Goal: Transaction & Acquisition: Purchase product/service

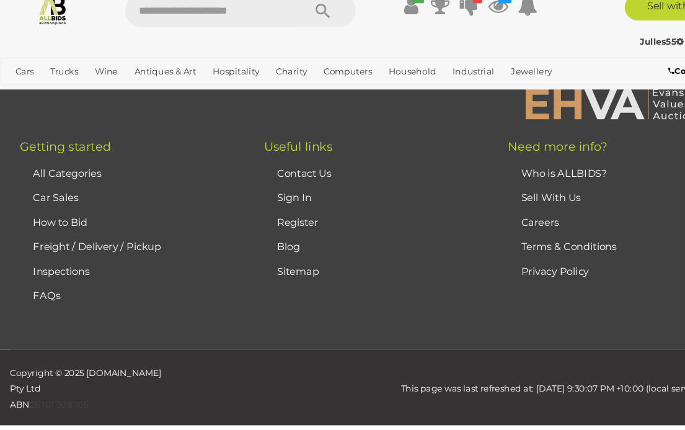
scroll to position [1164, 0]
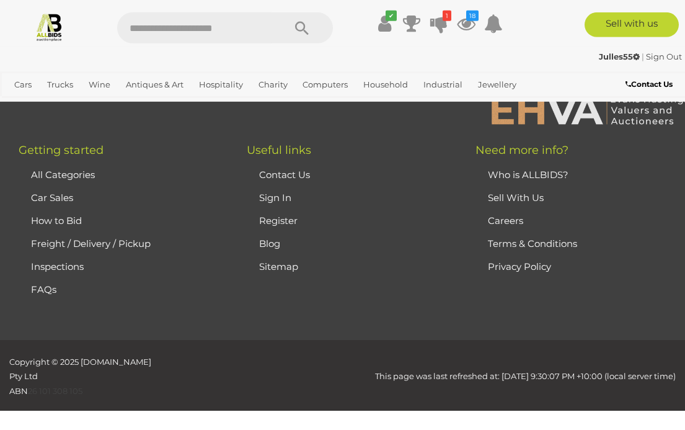
click at [490, 24] on icon at bounding box center [493, 23] width 19 height 22
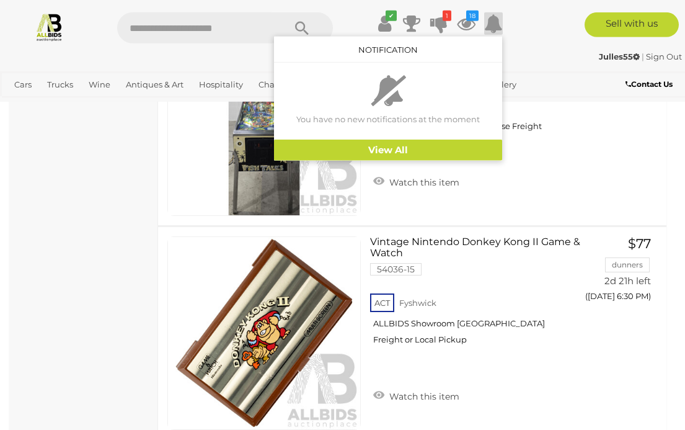
click at [406, 154] on link "View All" at bounding box center [388, 151] width 228 height 22
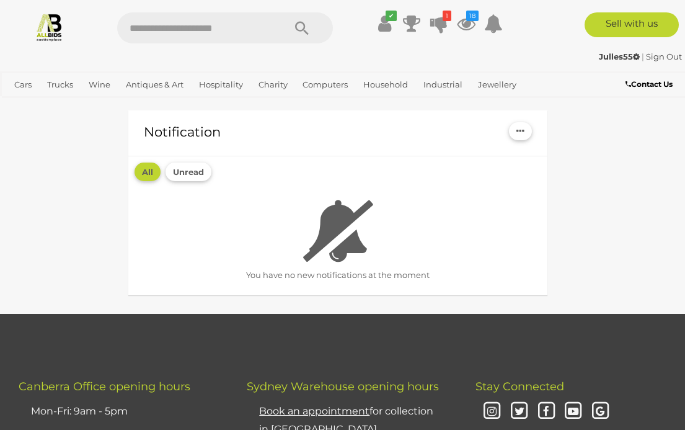
scroll to position [2, 0]
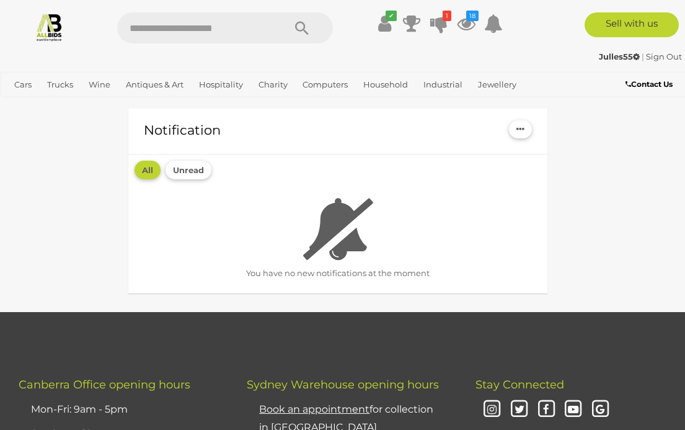
click at [472, 27] on icon at bounding box center [466, 23] width 19 height 22
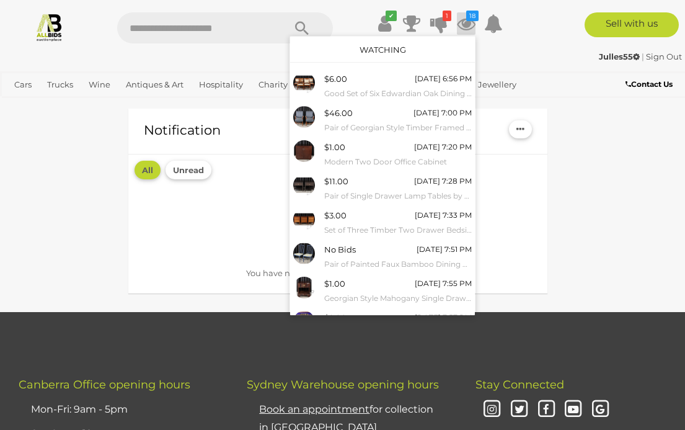
click at [395, 54] on link "Watching" at bounding box center [383, 50] width 47 height 10
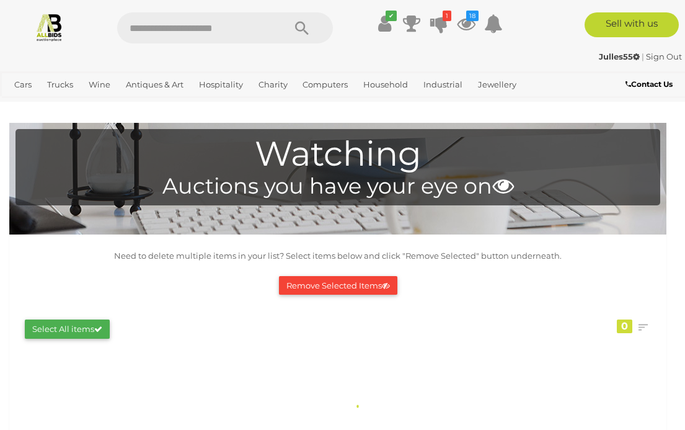
scroll to position [2, 0]
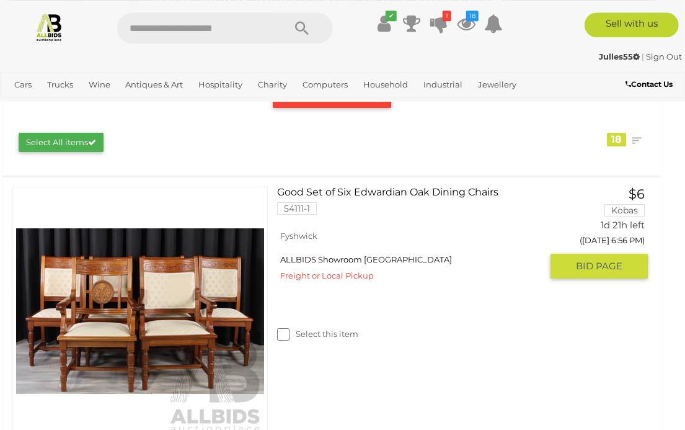
scroll to position [187, 6]
click at [402, 192] on link "Good Set of Six Edwardian Oak Dining Chairs 54111-1" at bounding box center [413, 205] width 255 height 37
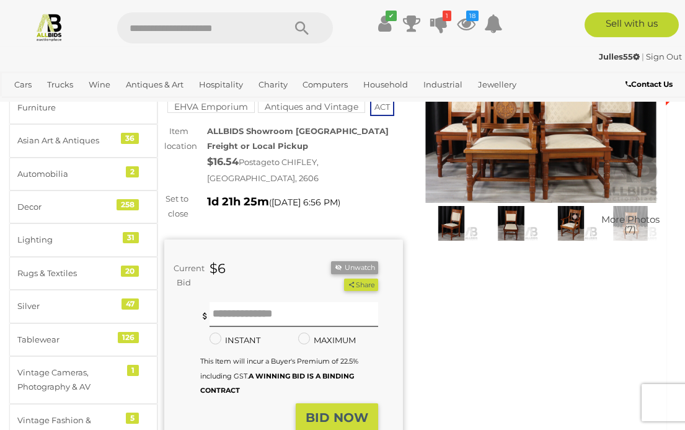
scroll to position [108, 0]
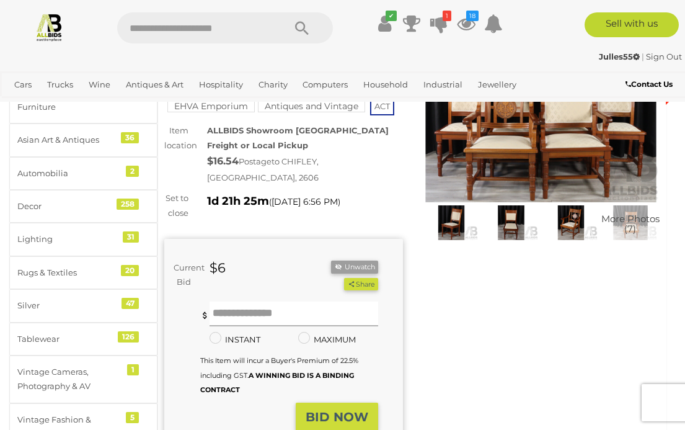
click at [279, 303] on input "text" at bounding box center [294, 313] width 169 height 25
type input "**"
click at [353, 409] on strong "BID NOW" at bounding box center [337, 416] width 63 height 15
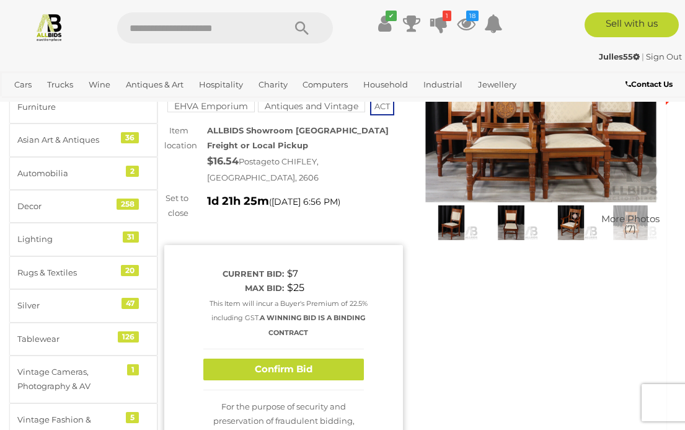
click at [316, 360] on button "Confirm Bid" at bounding box center [283, 369] width 161 height 22
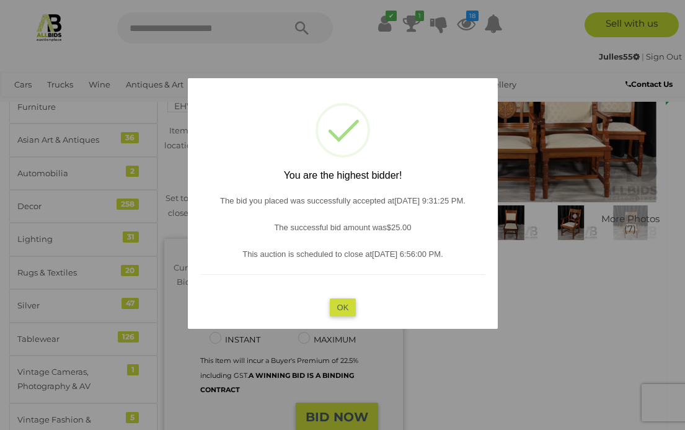
click at [347, 316] on button "OK" at bounding box center [342, 307] width 27 height 18
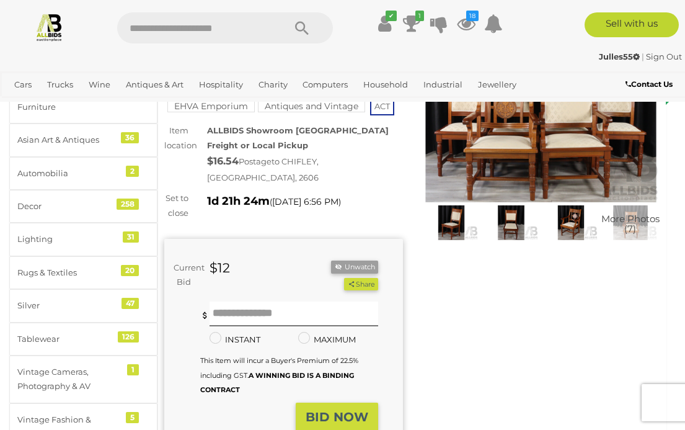
click at [250, 30] on input "text" at bounding box center [194, 27] width 154 height 31
type input "******"
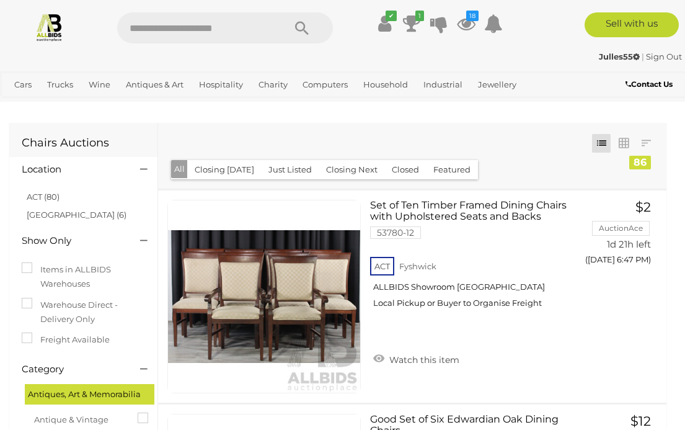
click at [29, 196] on link "ACT (80)" at bounding box center [43, 197] width 33 height 10
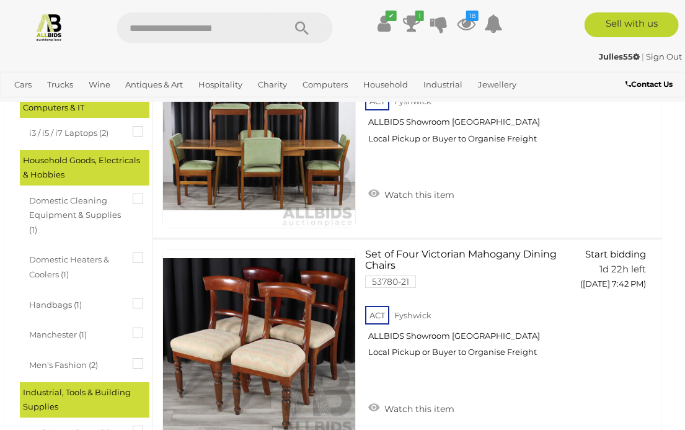
scroll to position [592, 6]
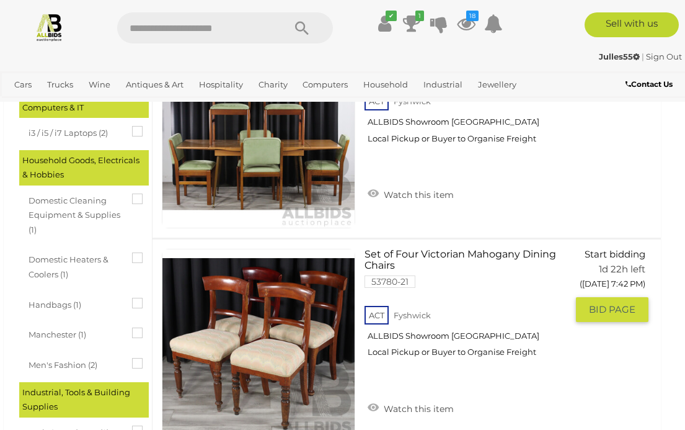
click at [420, 405] on link "Watch this item" at bounding box center [411, 407] width 92 height 19
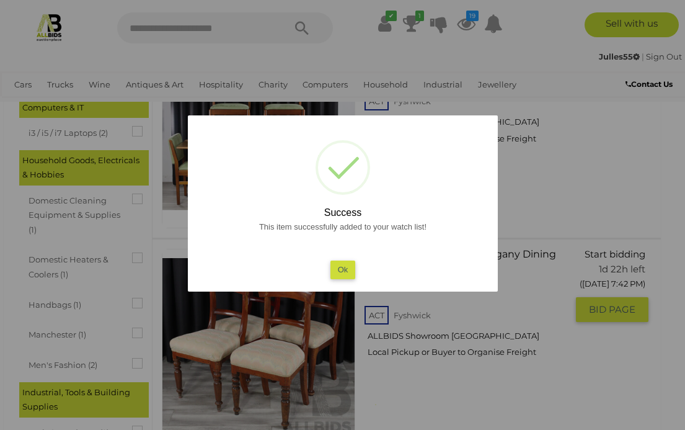
click at [339, 278] on button "Ok" at bounding box center [342, 269] width 25 height 18
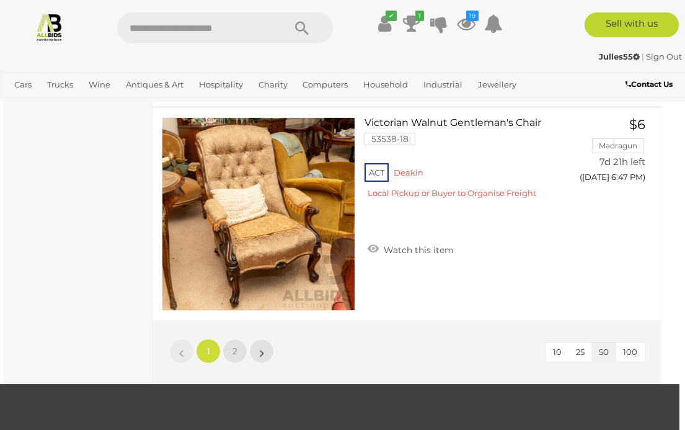
scroll to position [10559, 6]
click at [236, 350] on link "2" at bounding box center [235, 351] width 25 height 25
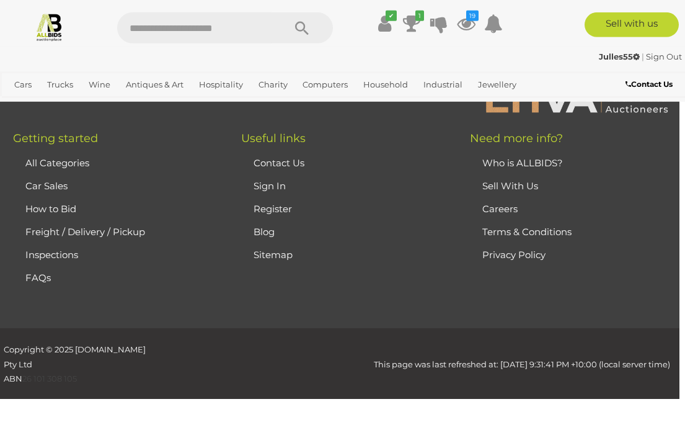
scroll to position [0, 0]
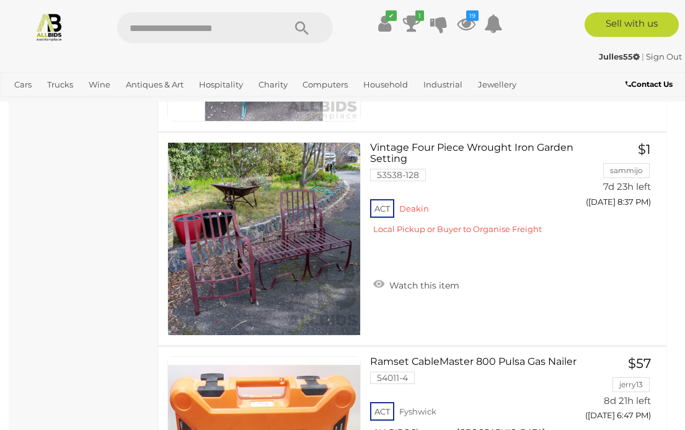
scroll to position [6693, 0]
click at [0, 0] on span "Auctions" at bounding box center [0, 0] width 0 height 0
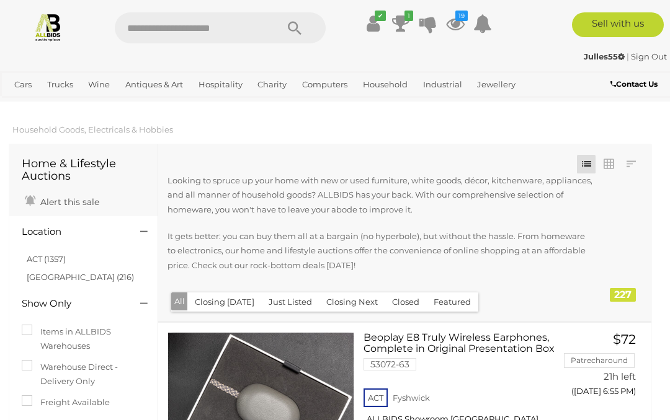
click at [45, 255] on link "ACT (1357)" at bounding box center [46, 259] width 39 height 10
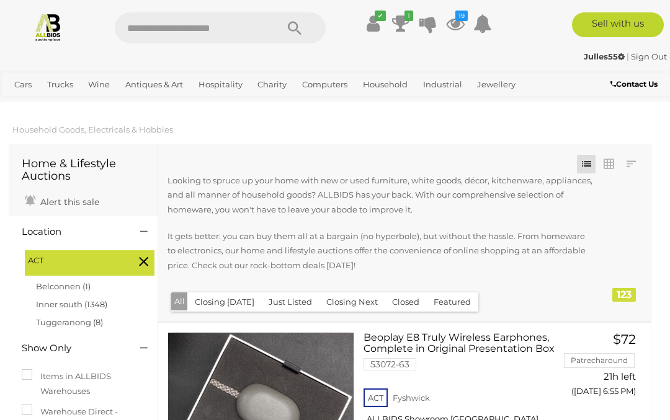
click at [293, 304] on button "Just Listed" at bounding box center [290, 302] width 58 height 19
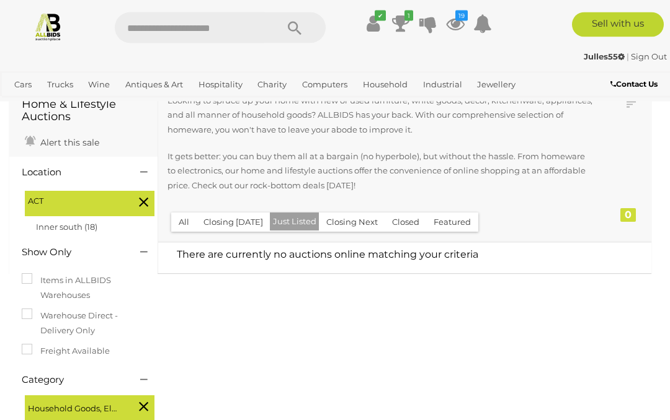
scroll to position [60, 0]
click at [185, 216] on button "All" at bounding box center [183, 221] width 25 height 19
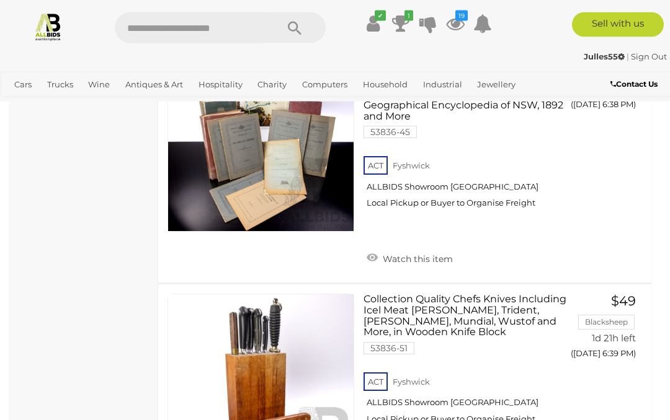
scroll to position [1137, 0]
click at [452, 27] on icon at bounding box center [455, 23] width 19 height 22
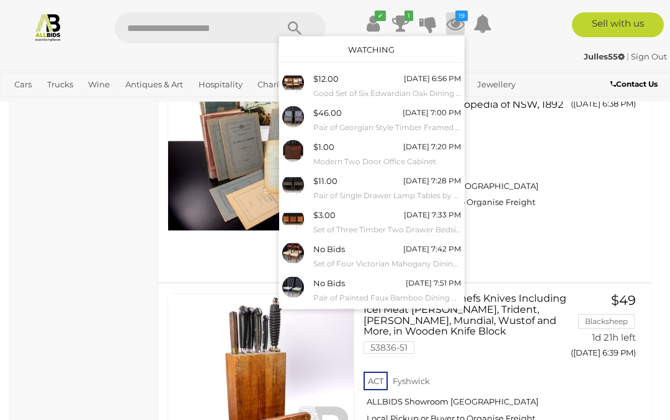
click at [383, 48] on link "Watching" at bounding box center [371, 50] width 47 height 10
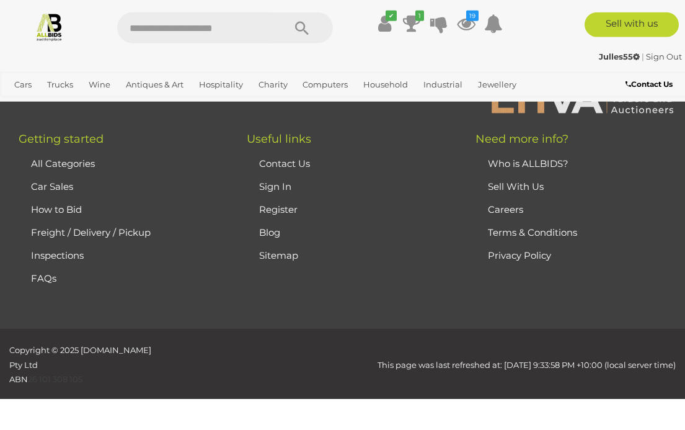
scroll to position [5226, 0]
